Goal: Task Accomplishment & Management: Use online tool/utility

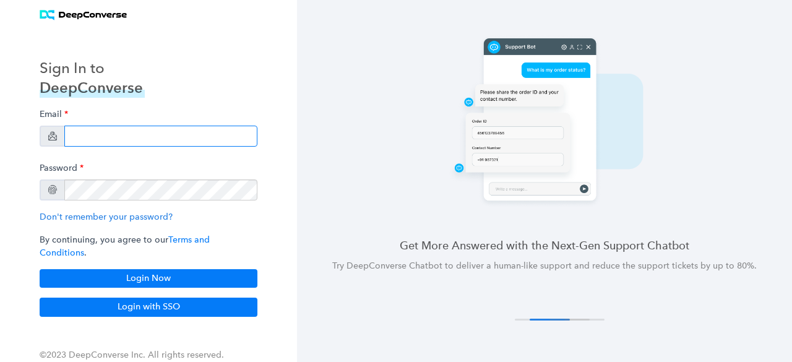
click at [125, 142] on input "email" at bounding box center [160, 136] width 193 height 21
type input "[EMAIL_ADDRESS][PERSON_NAME][DOMAIN_NAME]"
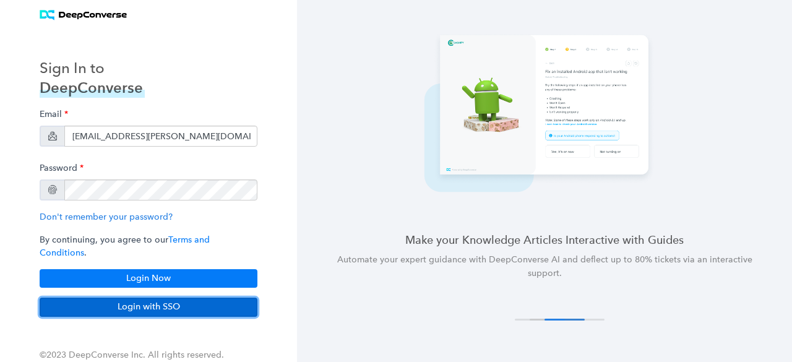
click at [154, 304] on button "Login with SSO" at bounding box center [149, 307] width 218 height 19
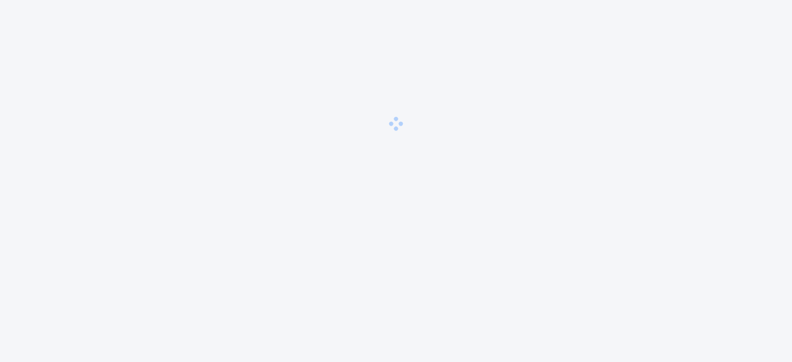
click at [127, 138] on div at bounding box center [396, 123] width 792 height 247
